Goal: Obtain resource: Download file/media

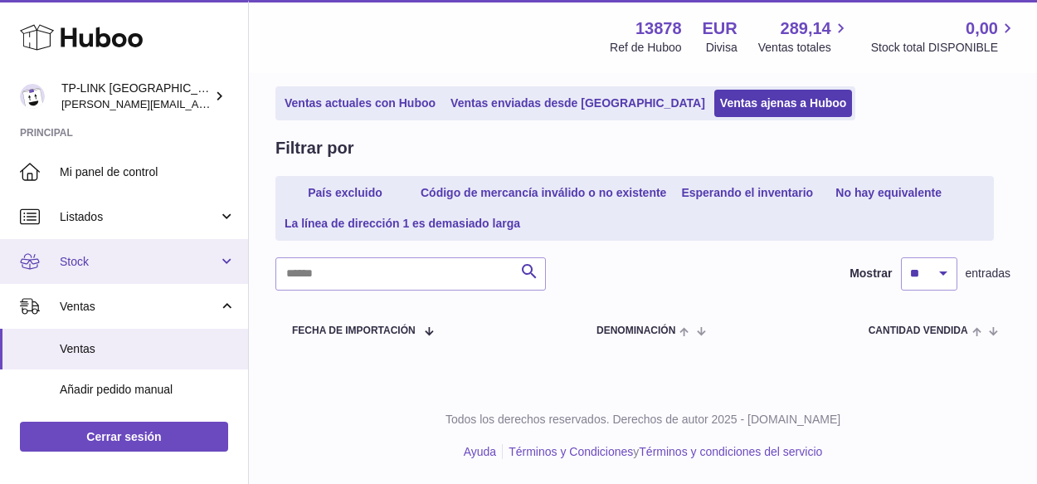
click at [217, 261] on link "Stock" at bounding box center [124, 261] width 248 height 45
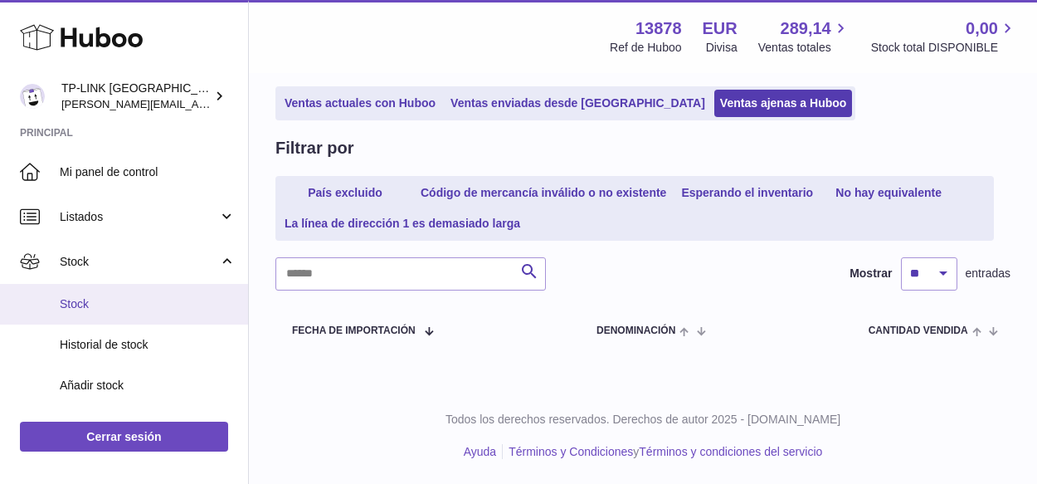
click at [116, 303] on span "Stock" at bounding box center [148, 304] width 176 height 16
click at [147, 301] on span "Stock" at bounding box center [148, 304] width 176 height 16
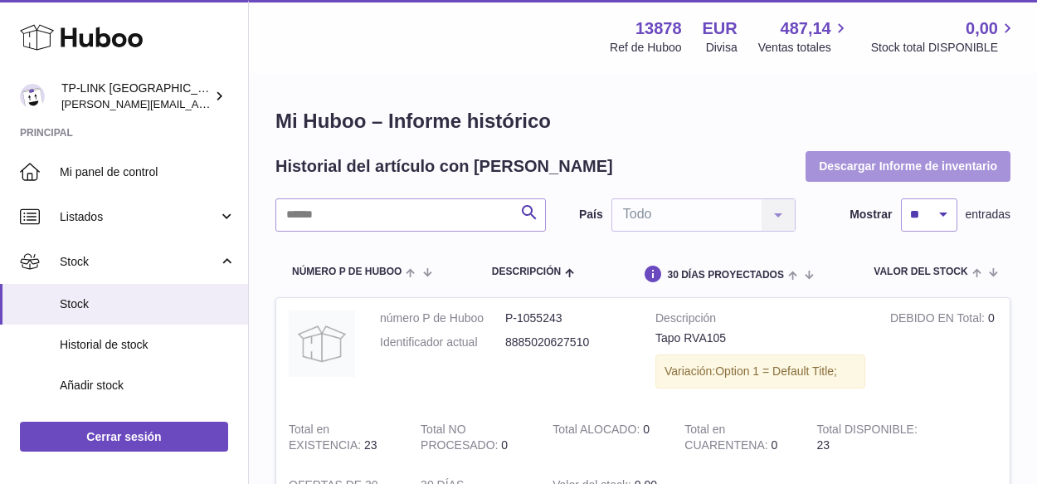
click at [933, 157] on button "Descargar Informe de inventario" at bounding box center [908, 166] width 205 height 30
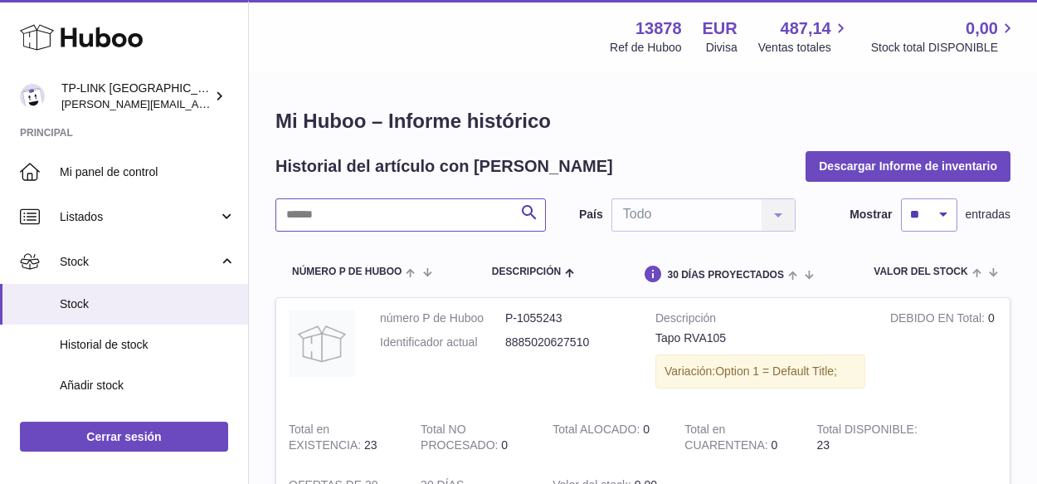
click at [314, 218] on input "text" at bounding box center [410, 214] width 270 height 33
type input "****"
